Goal: Task Accomplishment & Management: Complete application form

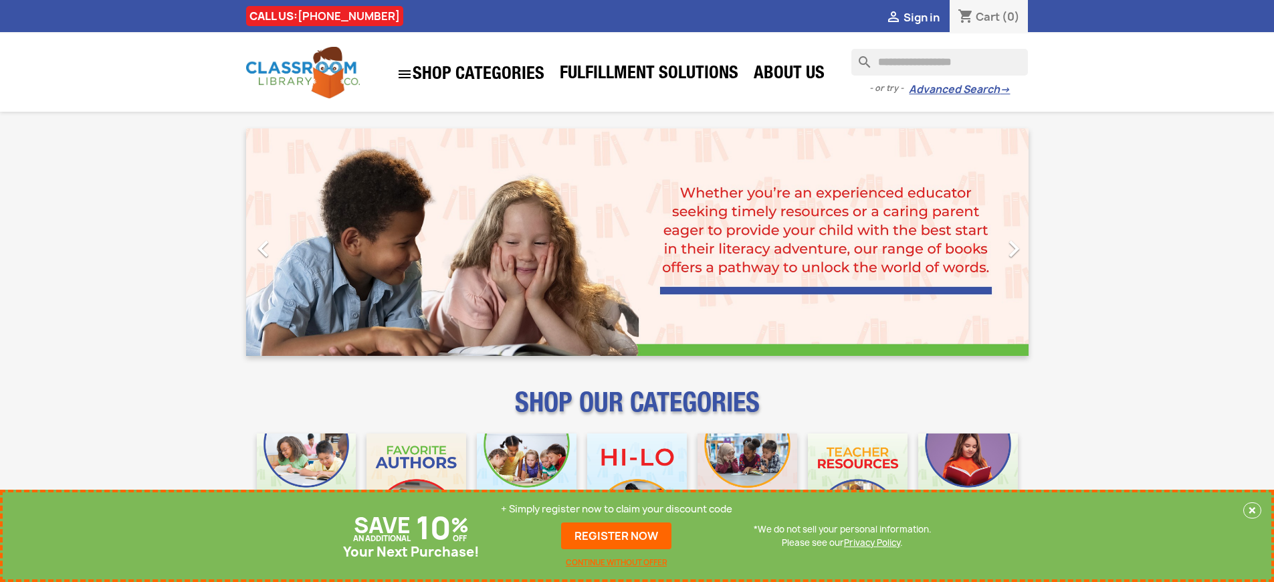
click at [617, 509] on p "+ Simply register now to claim your discount code" at bounding box center [616, 508] width 231 height 13
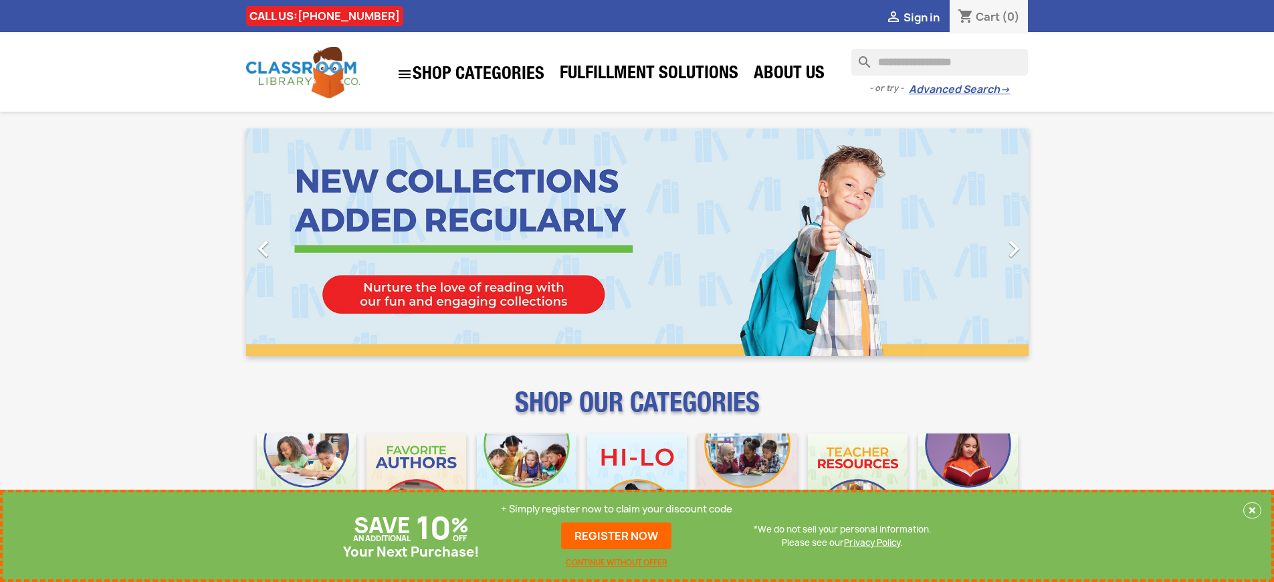
click at [617, 509] on p "+ Simply register now to claim your discount code" at bounding box center [616, 508] width 231 height 13
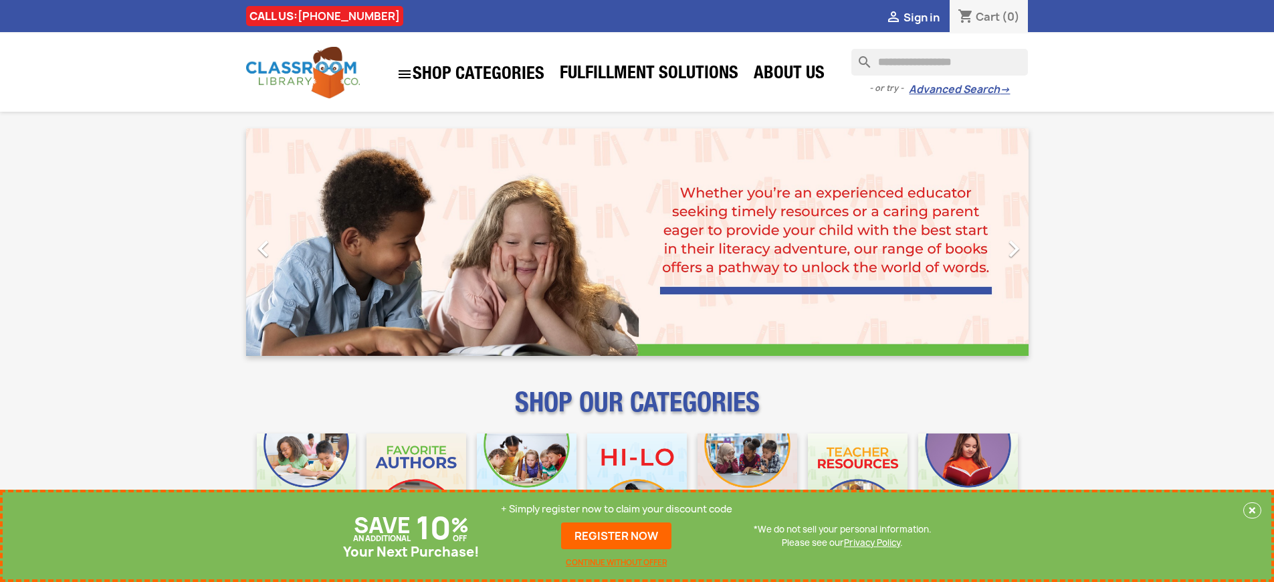
click at [617, 509] on p "+ Simply register now to claim your discount code" at bounding box center [616, 508] width 231 height 13
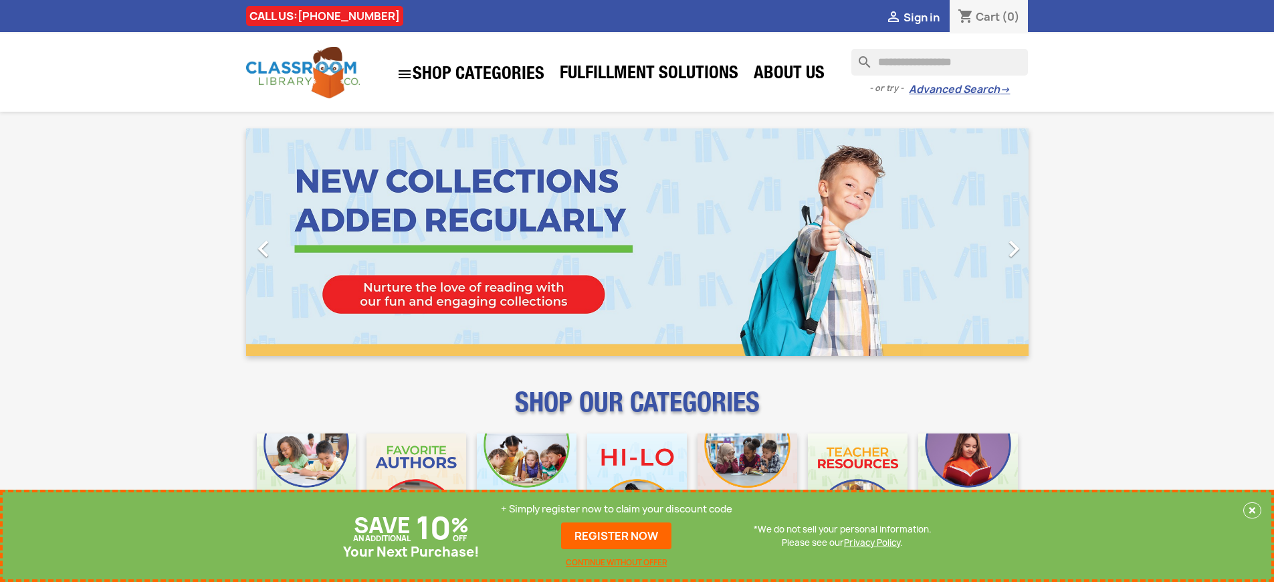
click at [617, 509] on p "+ Simply register now to claim your discount code" at bounding box center [616, 508] width 231 height 13
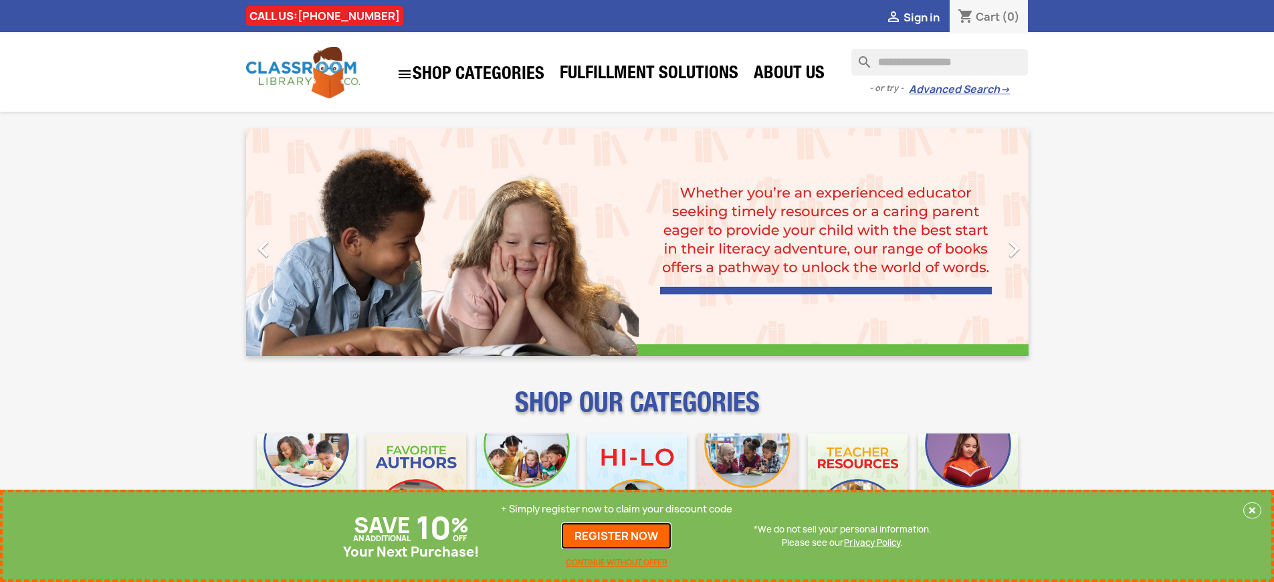
click at [617, 536] on link "REGISTER NOW" at bounding box center [616, 535] width 110 height 27
click at [617, 509] on p "+ Simply register now to claim your discount code" at bounding box center [616, 508] width 231 height 13
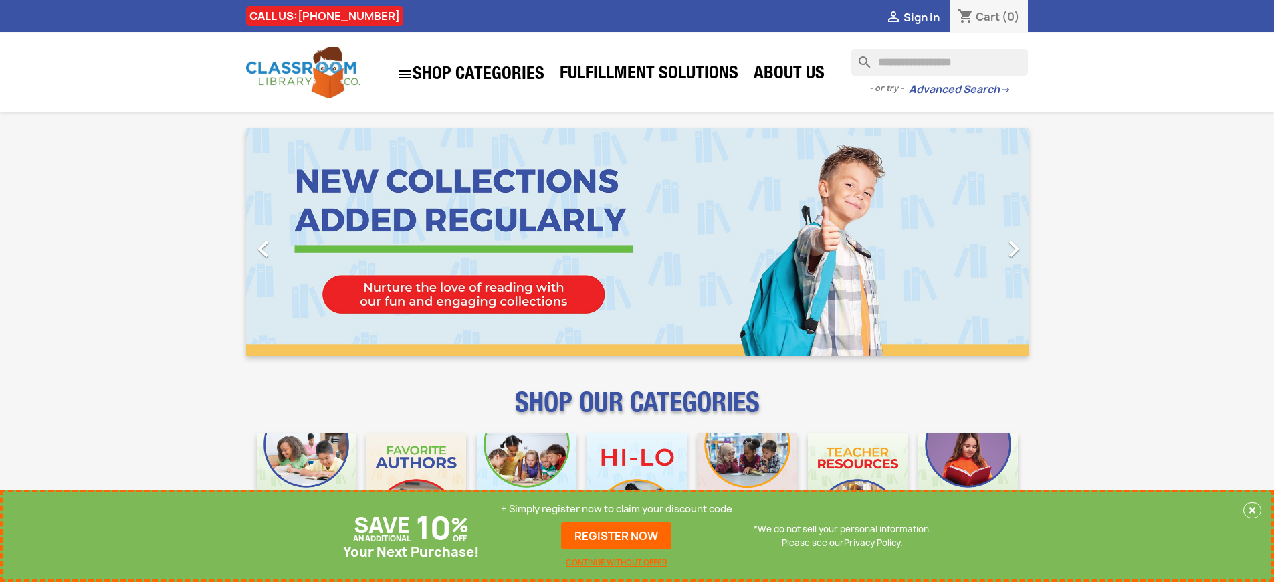
click at [617, 509] on p "+ Simply register now to claim your discount code" at bounding box center [616, 508] width 231 height 13
click at [617, 536] on link "REGISTER NOW" at bounding box center [616, 535] width 110 height 27
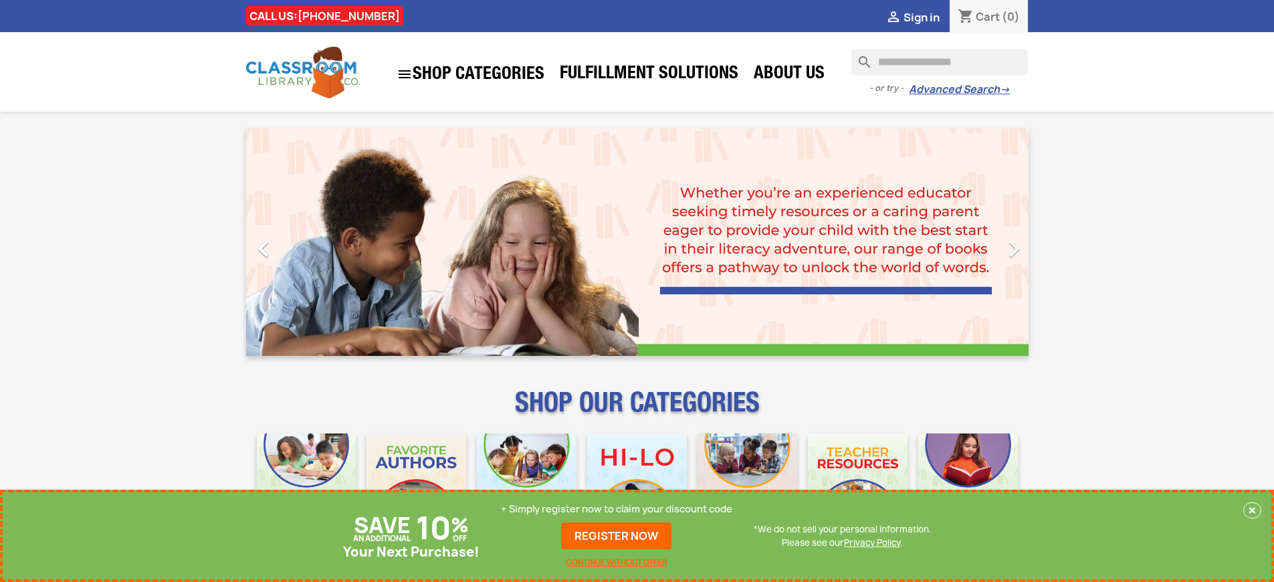
click at [617, 509] on p "+ Simply register now to claim your discount code" at bounding box center [616, 508] width 231 height 13
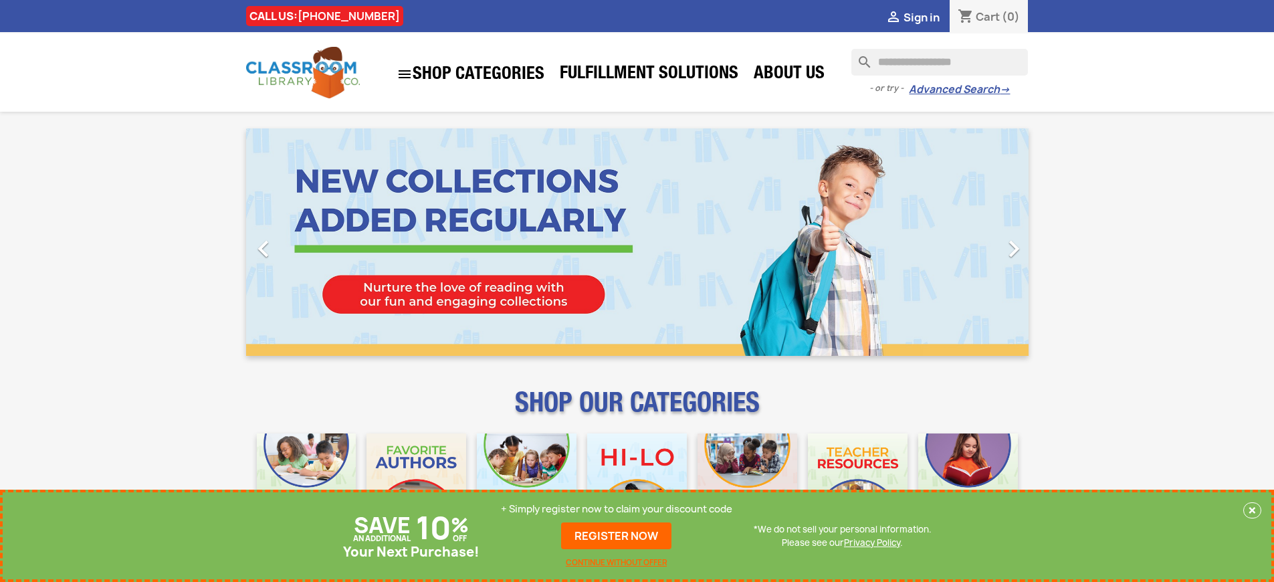
click at [617, 509] on p "+ Simply register now to claim your discount code" at bounding box center [616, 508] width 231 height 13
click at [617, 536] on link "REGISTER NOW" at bounding box center [616, 535] width 110 height 27
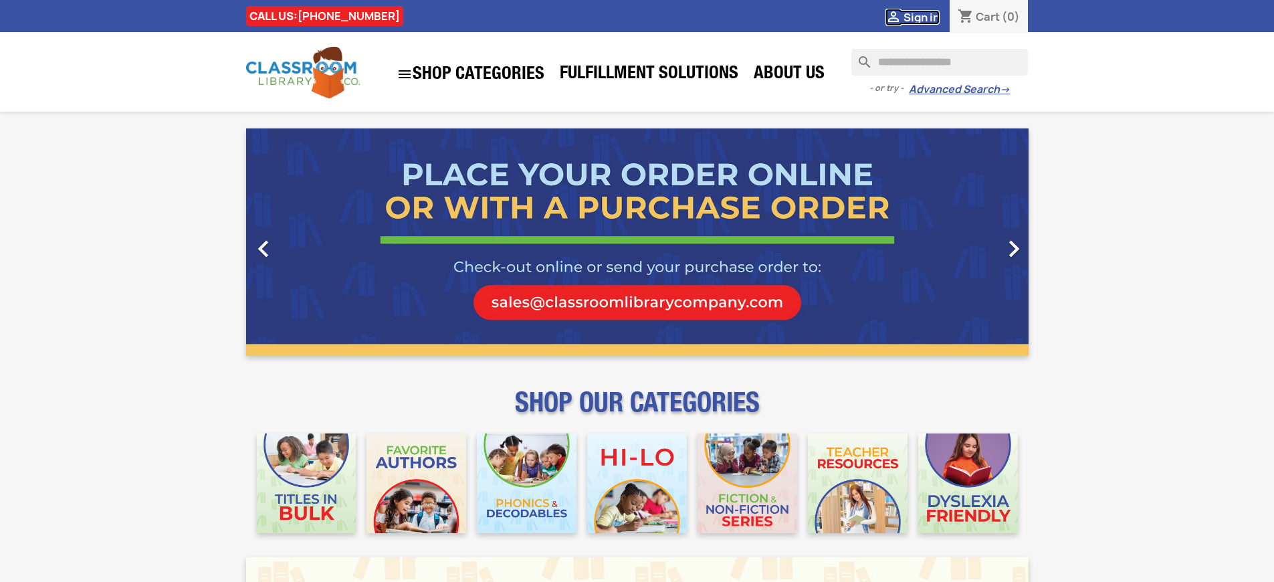
click at [921, 17] on span "Sign in" at bounding box center [921, 17] width 36 height 15
